Goal: Task Accomplishment & Management: Manage account settings

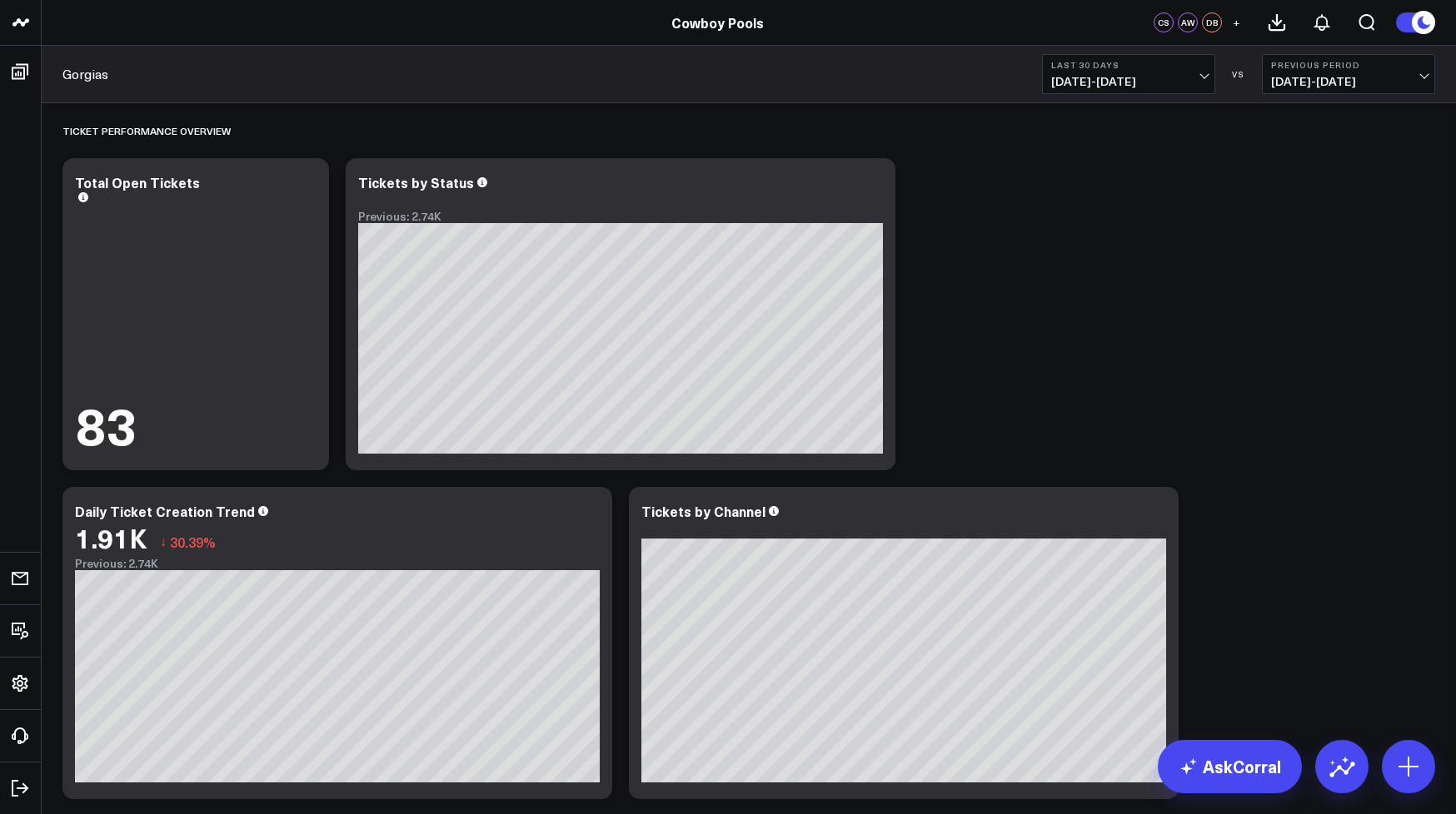
click at [1415, 24] on icon at bounding box center [1423, 22] width 18 height 18
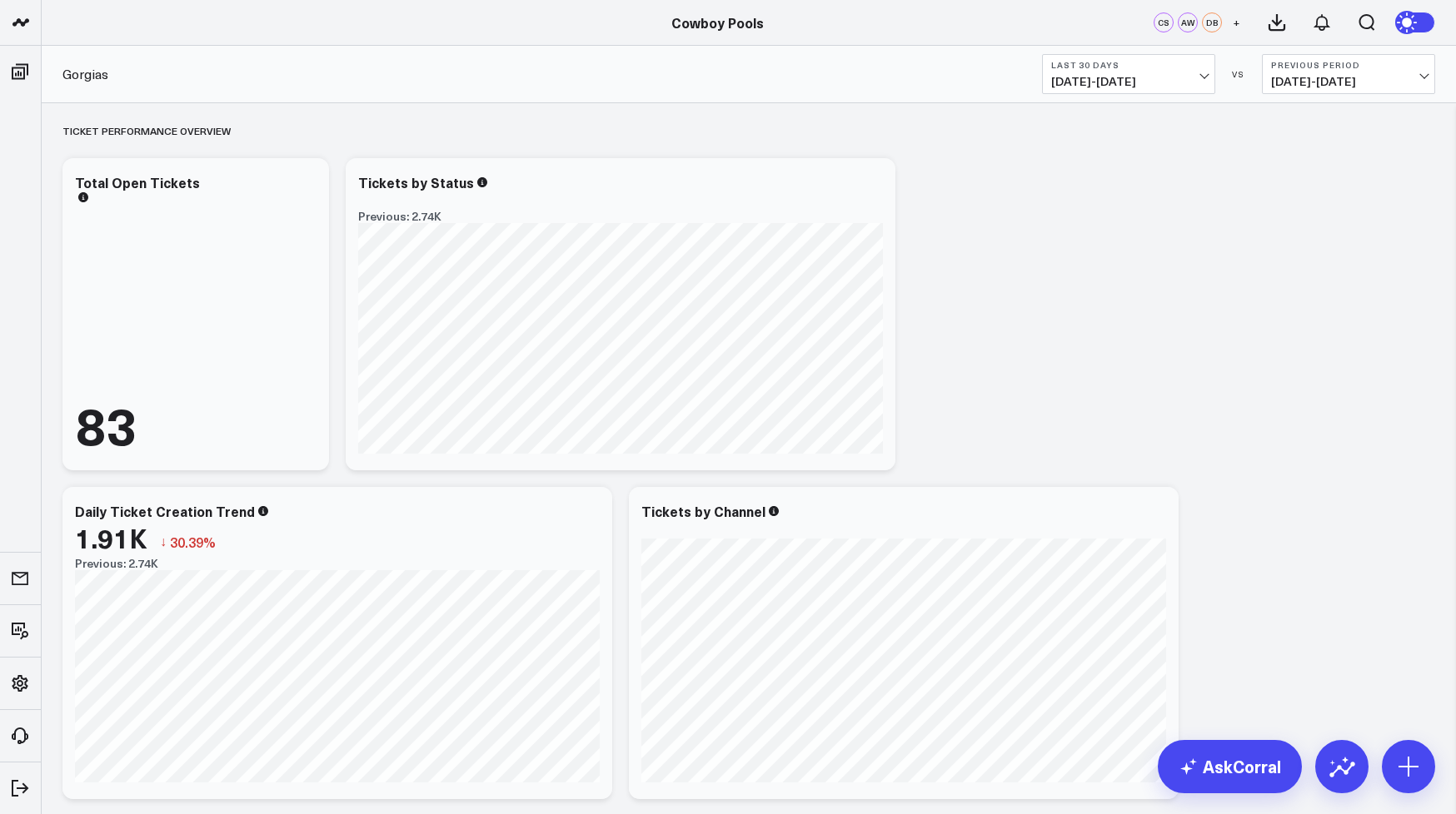
click at [1415, 24] on icon at bounding box center [1408, 22] width 18 height 18
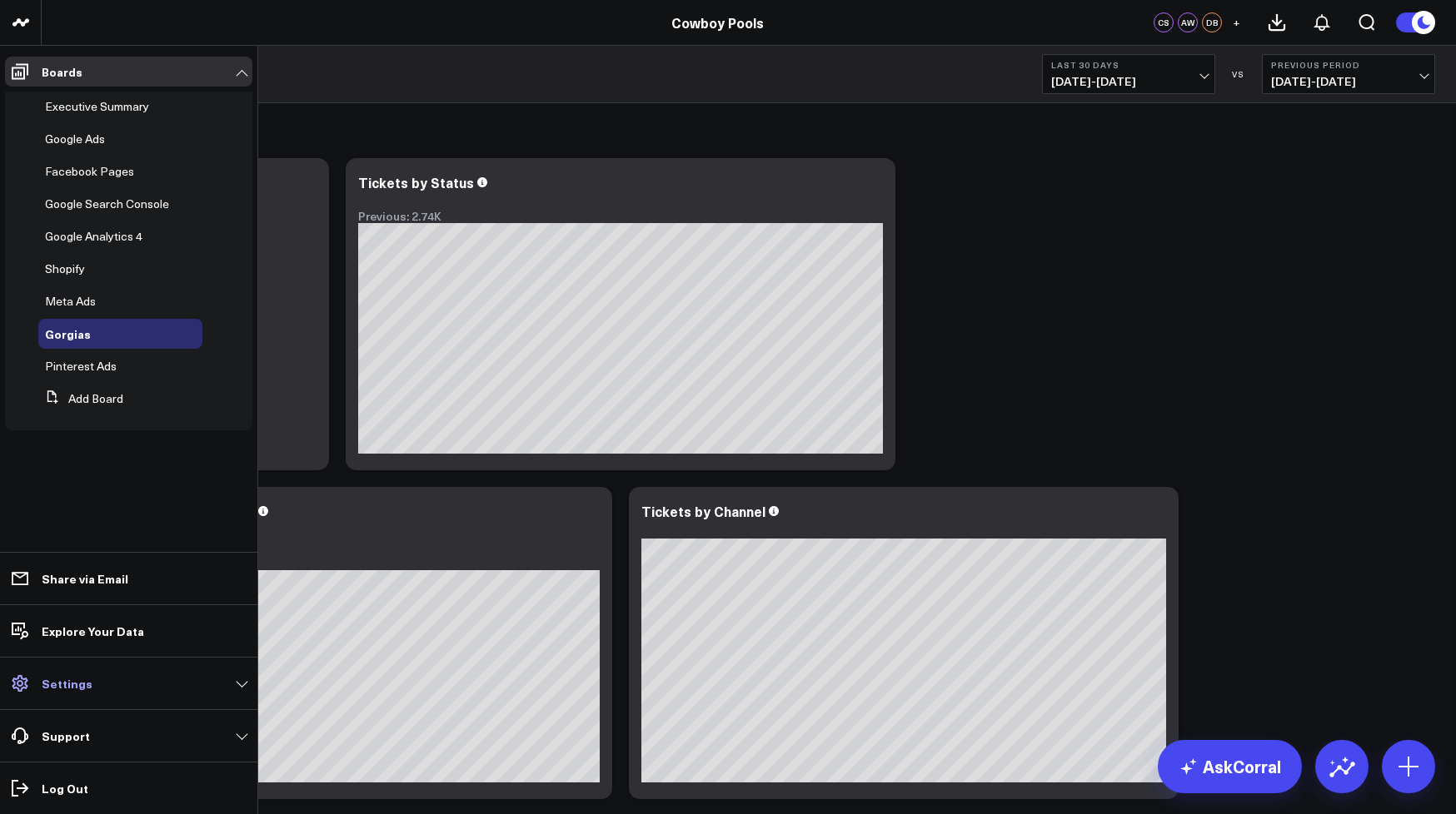
click at [69, 688] on p "Settings" at bounding box center [67, 684] width 50 height 14
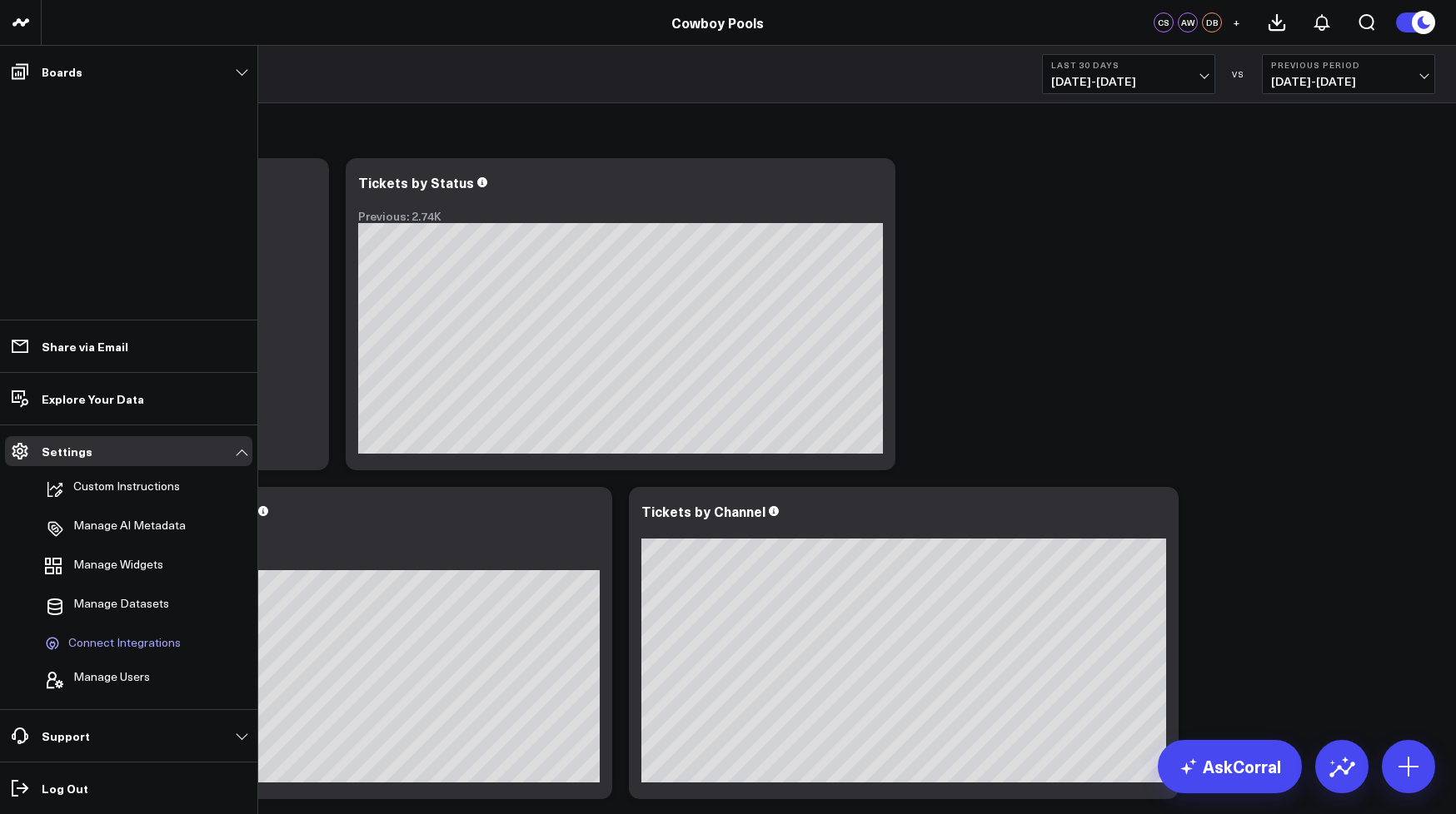
click at [94, 644] on span "Connect Integrations" at bounding box center [124, 643] width 113 height 15
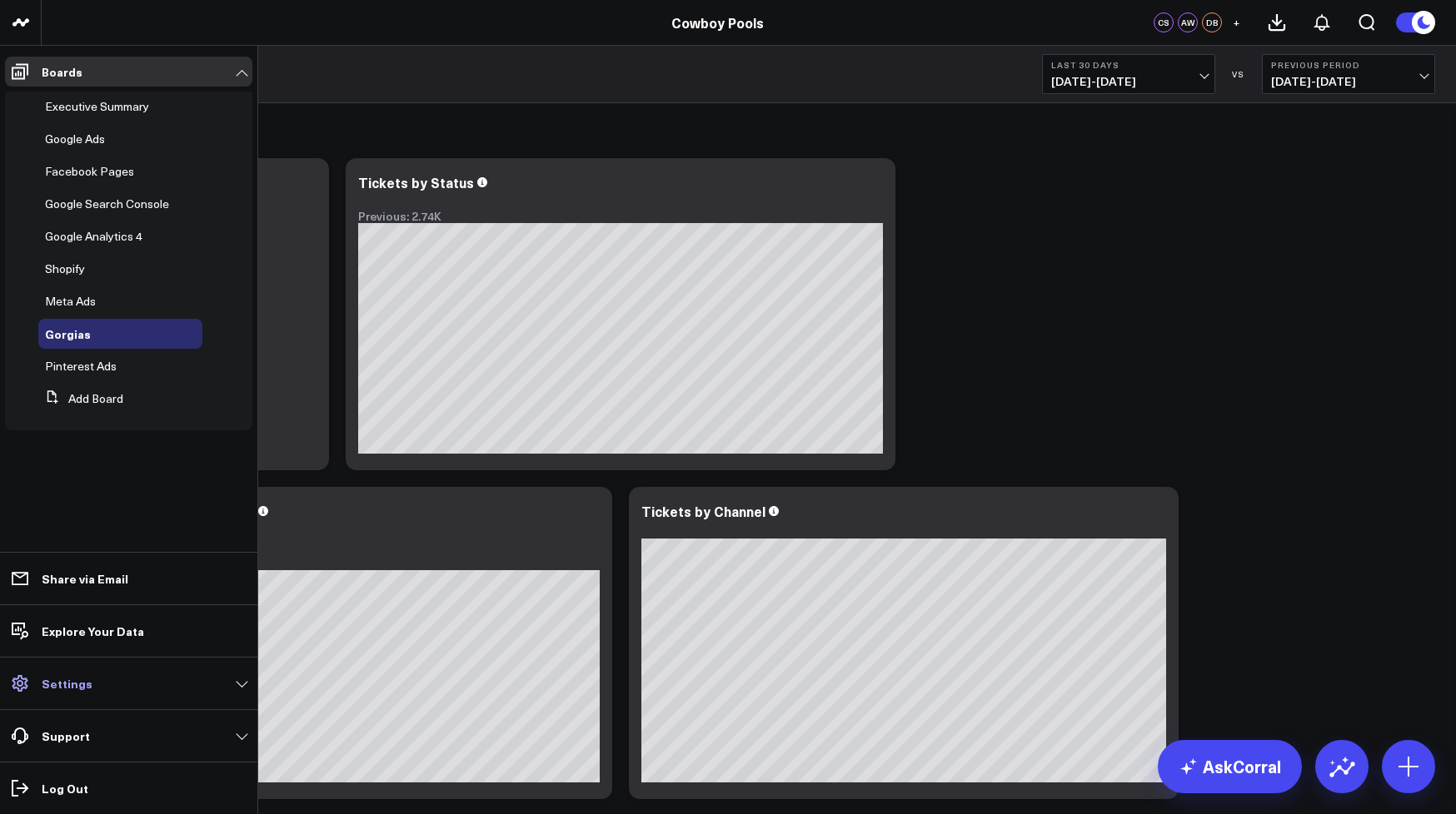
click at [81, 689] on p "Settings" at bounding box center [67, 684] width 50 height 14
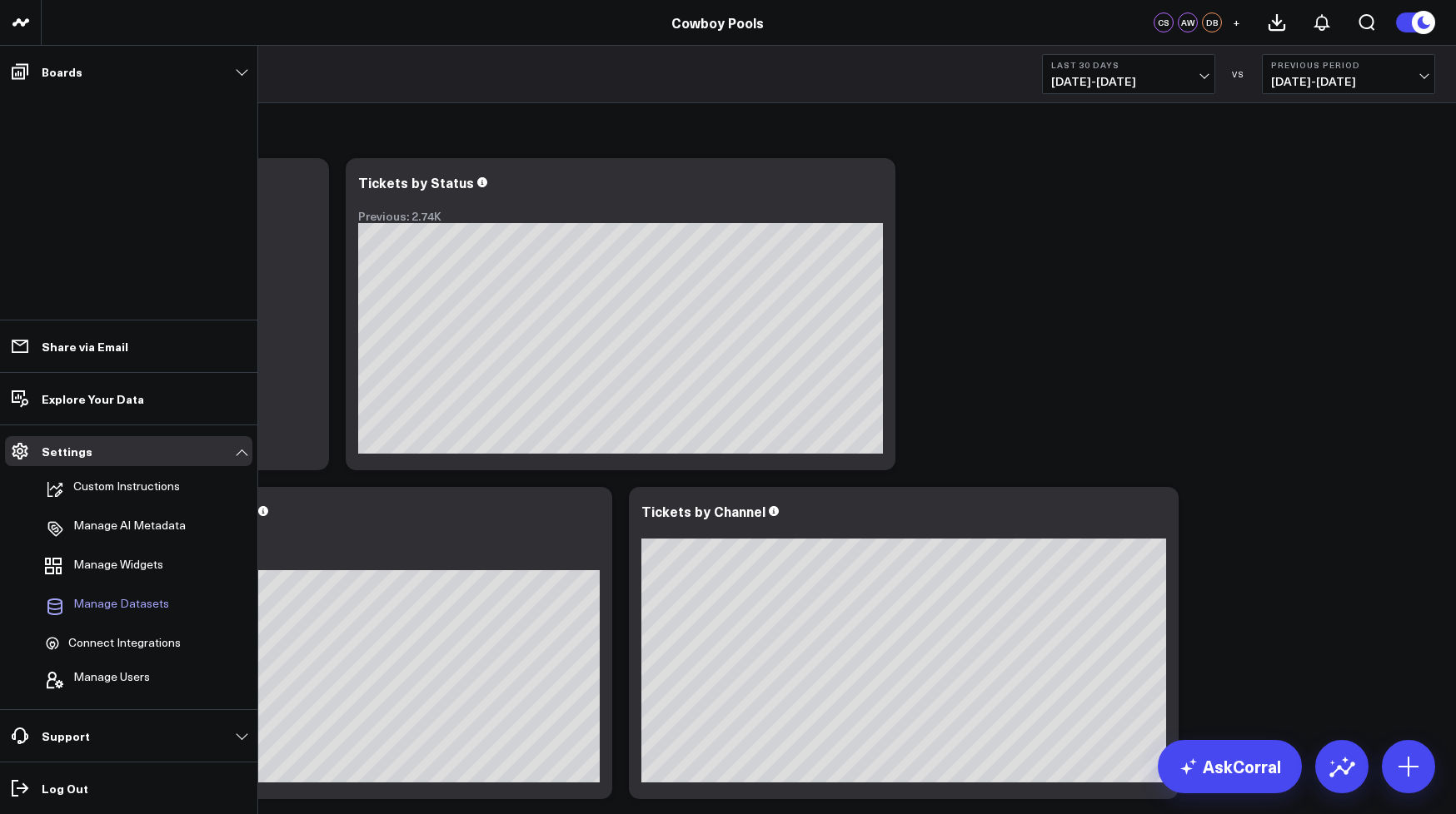
click at [132, 604] on span "Manage Datasets" at bounding box center [121, 606] width 96 height 20
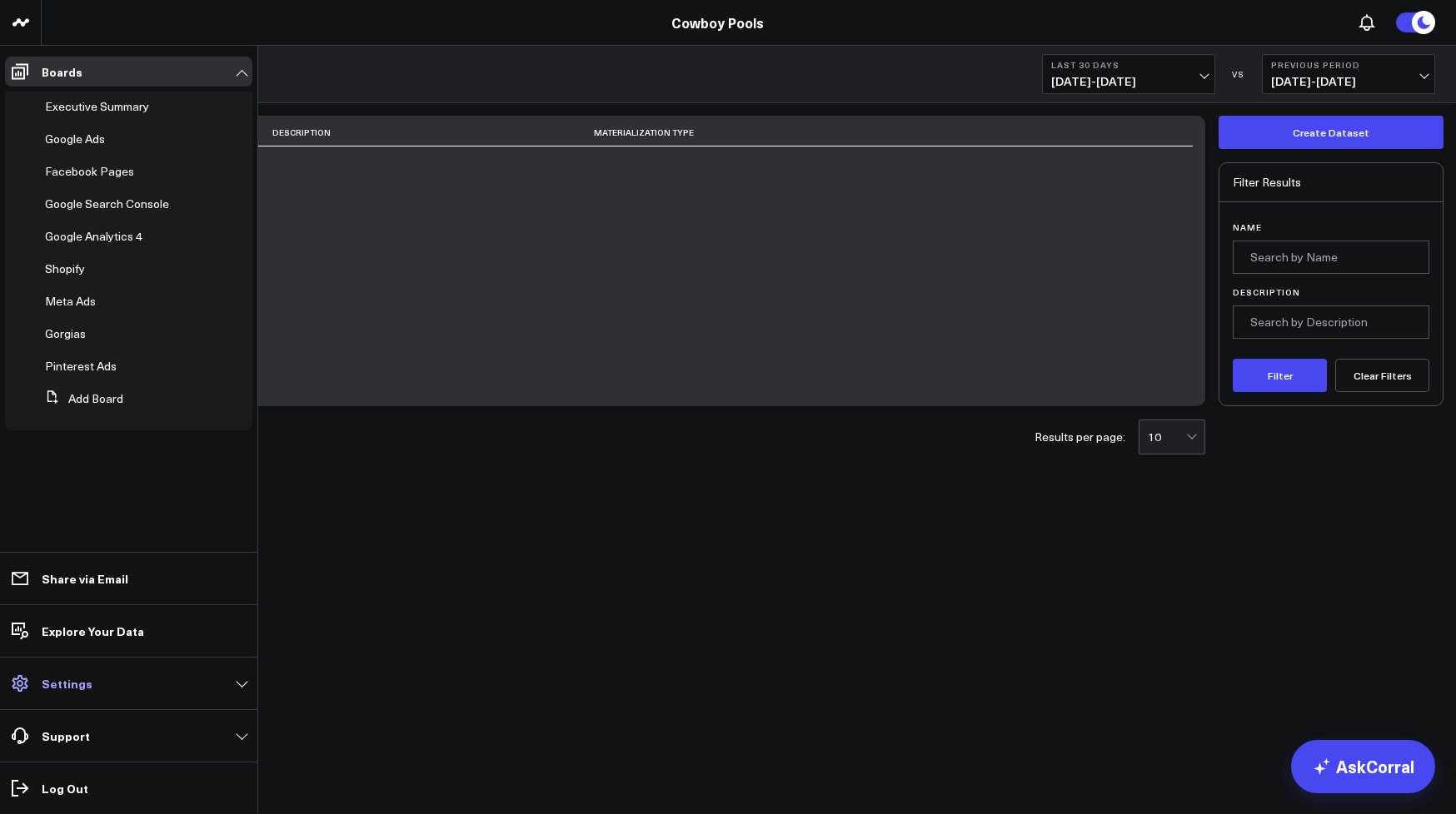
click at [37, 687] on link "Settings" at bounding box center [128, 683] width 248 height 30
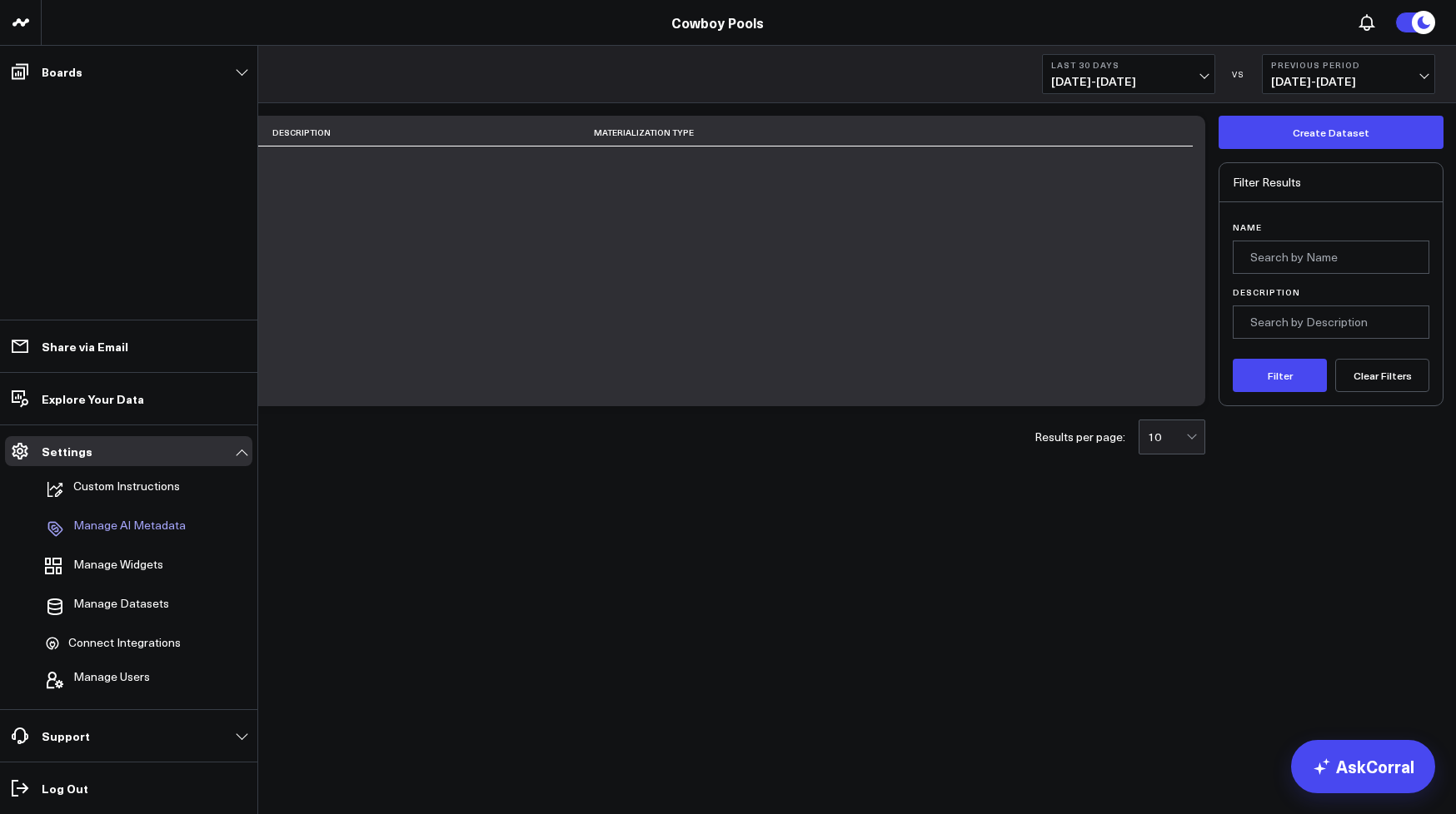
click at [134, 526] on p "Manage AI Metadata" at bounding box center [130, 529] width 113 height 20
